Goal: Contribute content

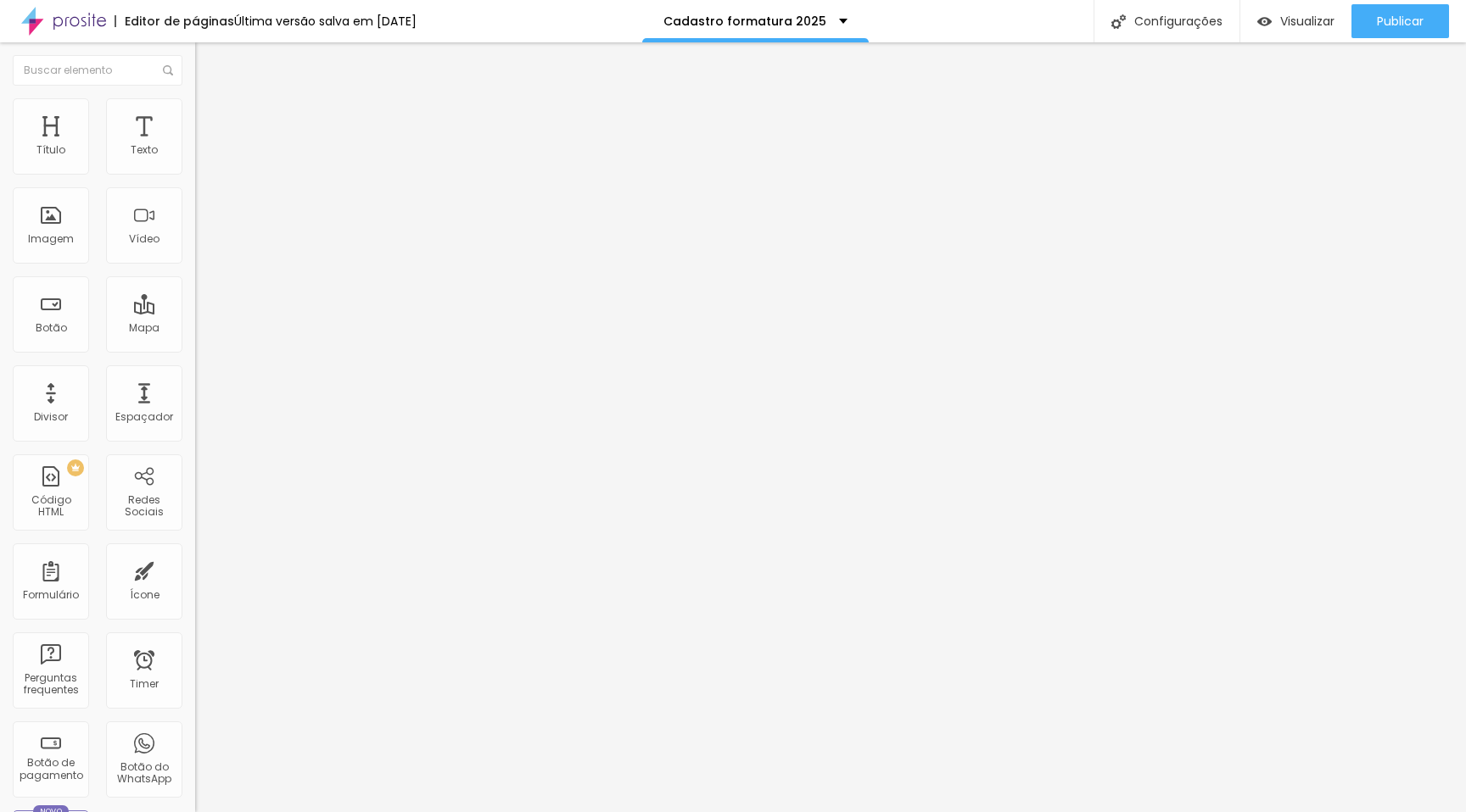
click at [195, 171] on img at bounding box center [199, 176] width 10 height 10
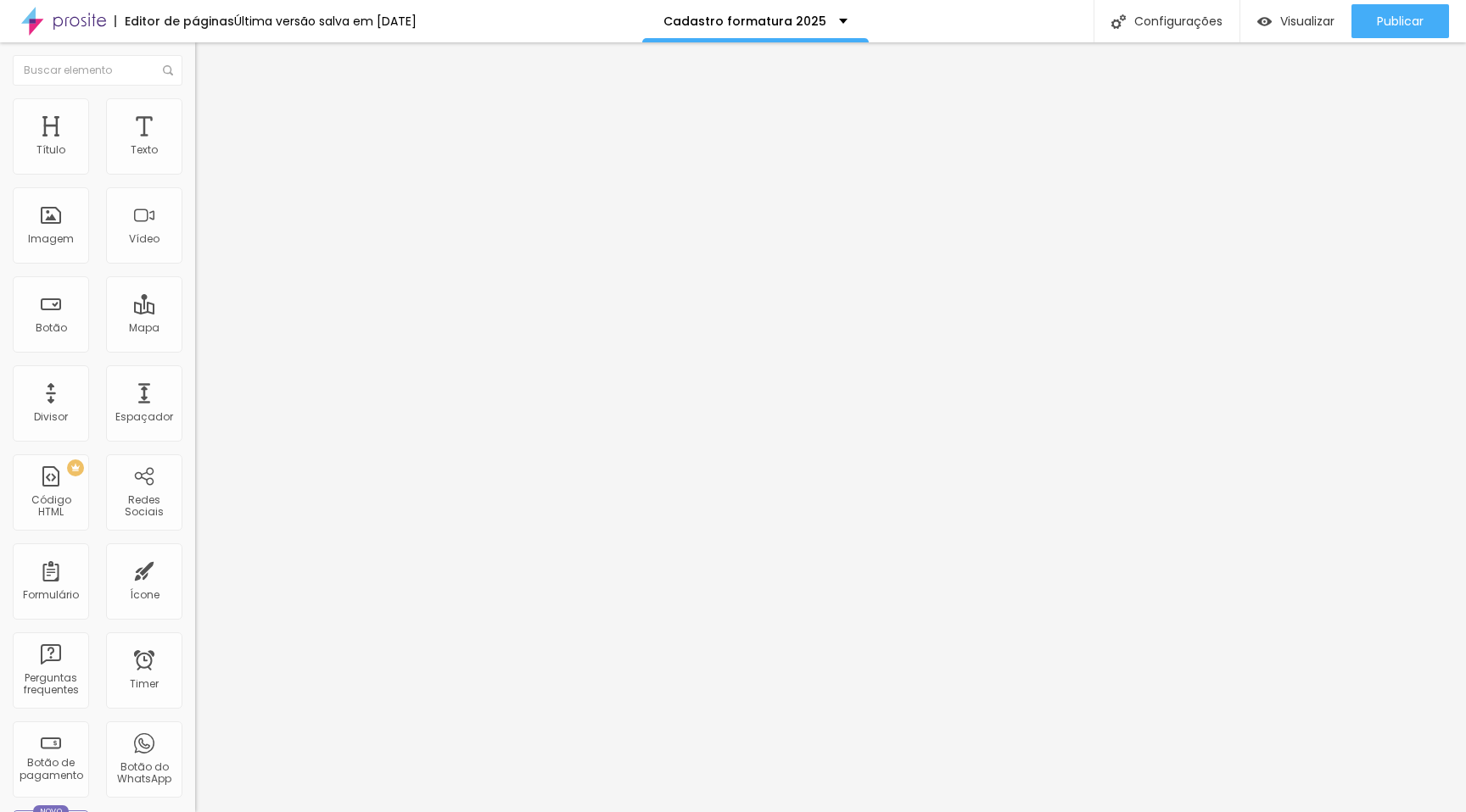
type input "BigBook - álbum personalizado 20x32 cm com 50 fotos e caixa personalizada exclu…"
click at [1396, 27] on span "Publicar" at bounding box center [1400, 21] width 47 height 14
